Goal: Navigation & Orientation: Find specific page/section

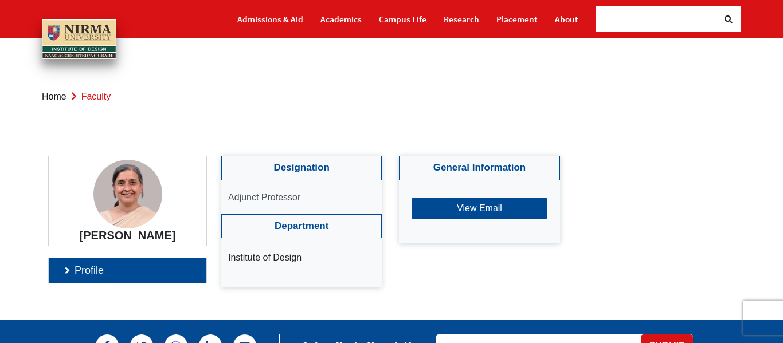
click at [657, 184] on div "Designation Adjunct Professor Department Institute of Design General Informatio…" at bounding box center [479, 222] width 533 height 132
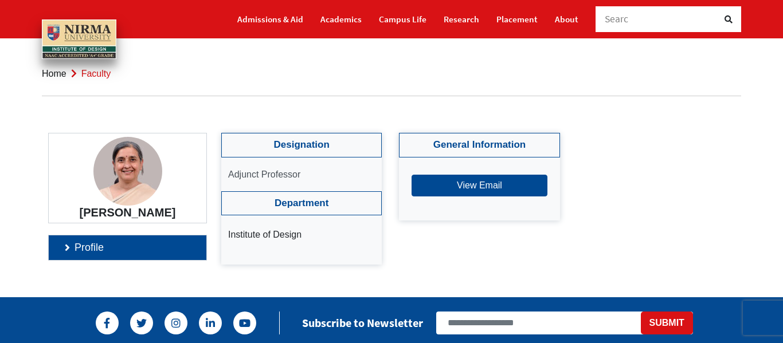
scroll to position [46, 0]
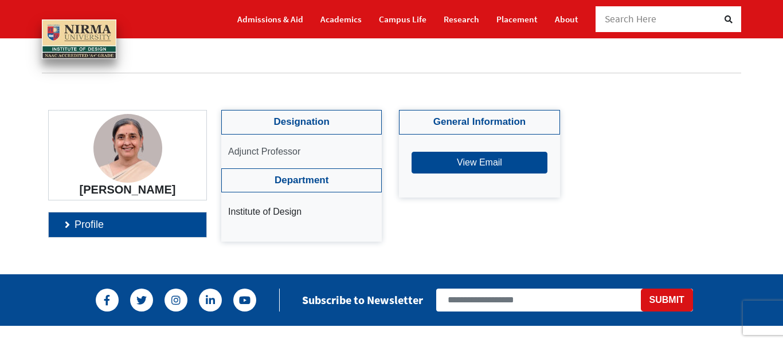
click at [72, 236] on link "Profile" at bounding box center [128, 225] width 158 height 25
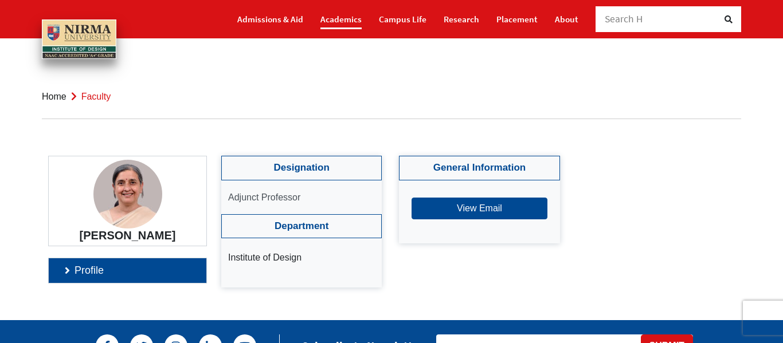
click at [355, 22] on link "Academics" at bounding box center [340, 19] width 41 height 20
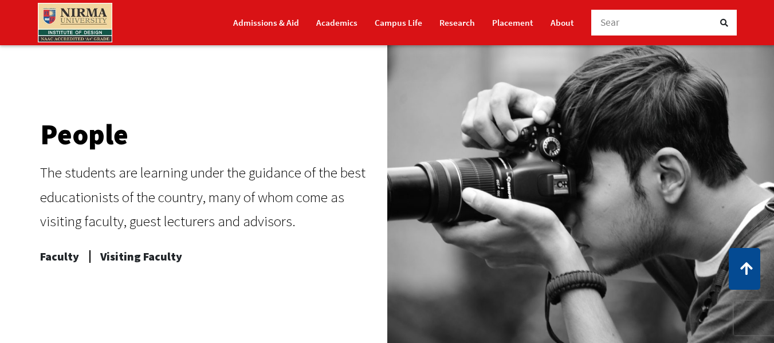
scroll to position [448, 0]
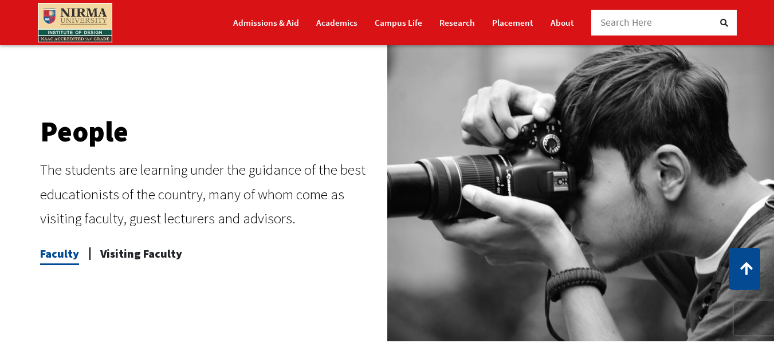
click at [61, 254] on span "Faculty" at bounding box center [59, 253] width 39 height 23
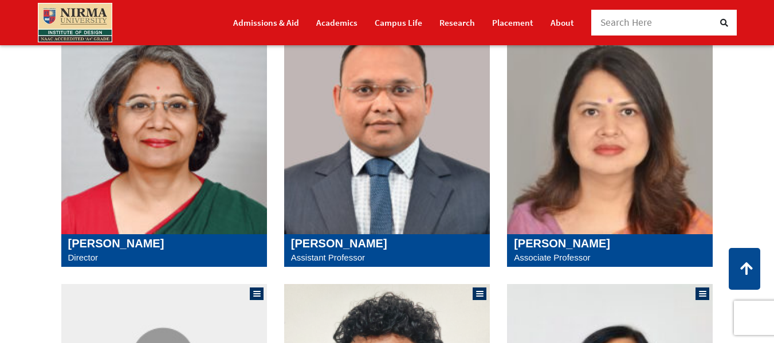
scroll to position [275, 0]
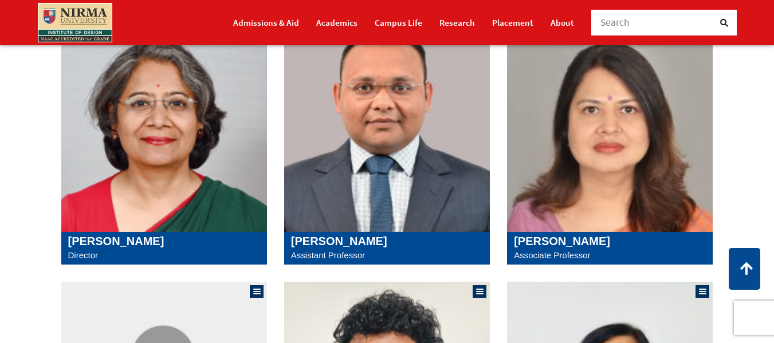
click at [94, 241] on h5 "Sangita Shroff" at bounding box center [164, 241] width 192 height 14
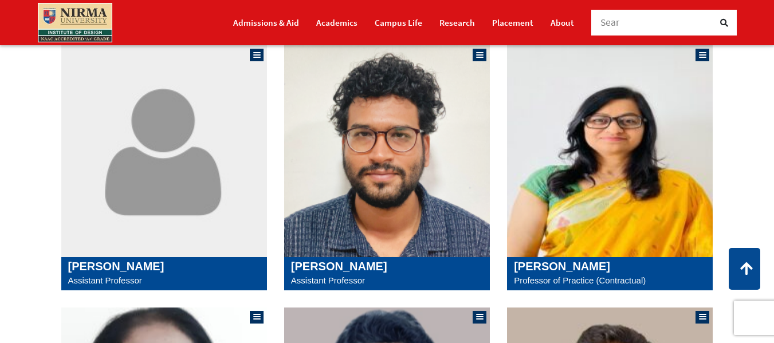
scroll to position [527, 0]
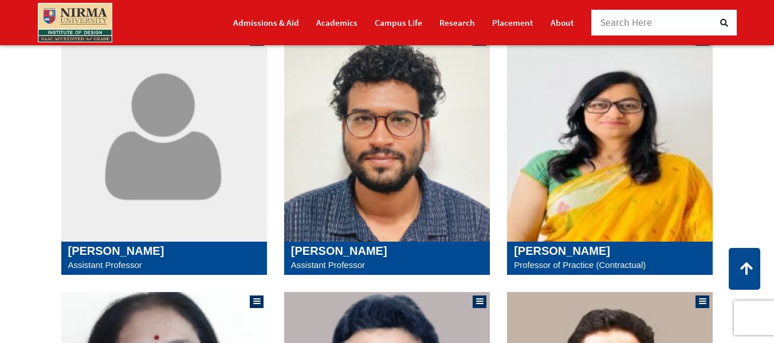
click at [79, 13] on img at bounding box center [75, 23] width 74 height 40
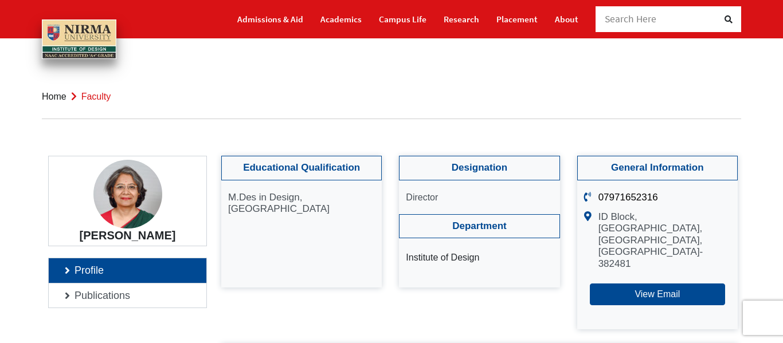
click at [713, 74] on body "Sangita Sangita Shroff, Author at Institute of Design" at bounding box center [391, 171] width 783 height 343
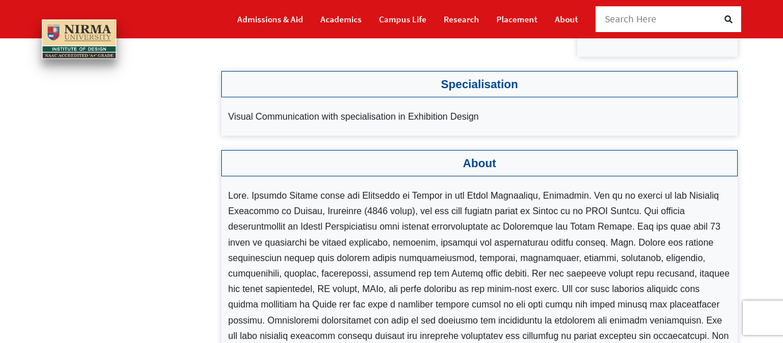
scroll to position [275, 0]
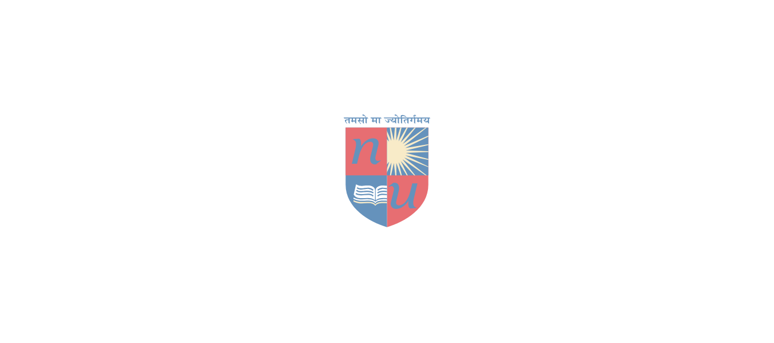
scroll to position [527, 0]
